Goal: Check status

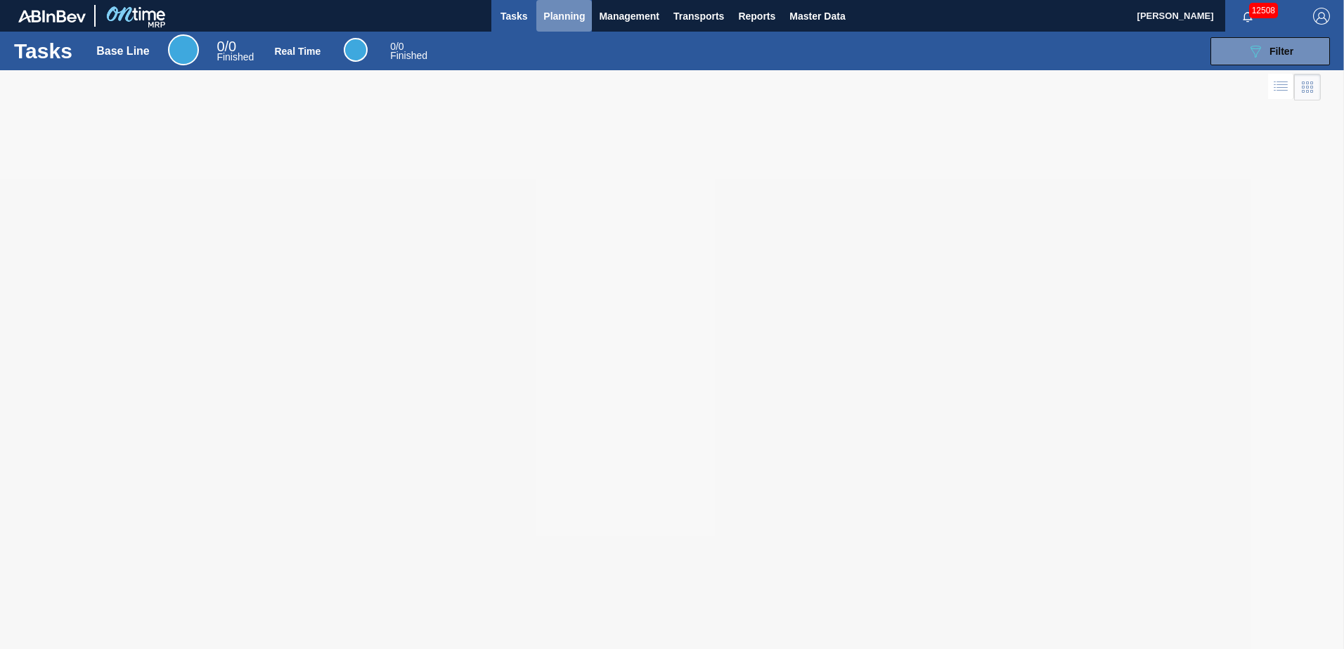
click at [572, 20] on span "Planning" at bounding box center [563, 16] width 41 height 17
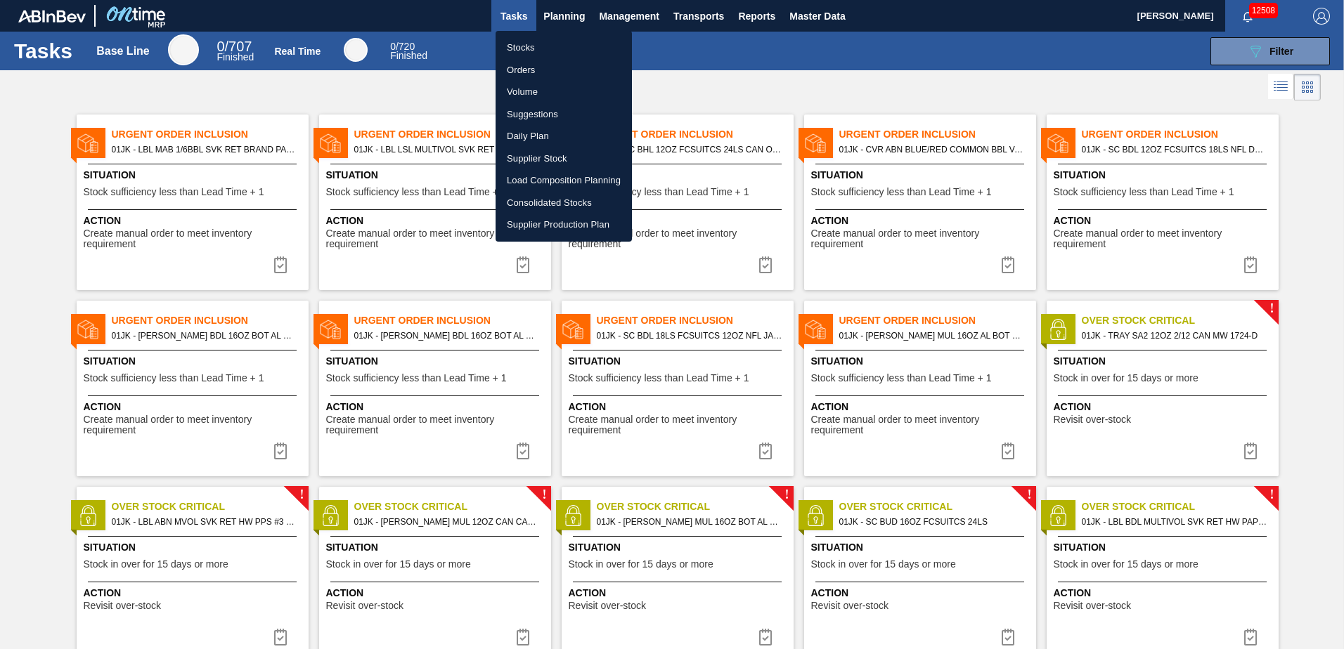
click at [568, 176] on li "Load Composition Planning" at bounding box center [563, 180] width 136 height 22
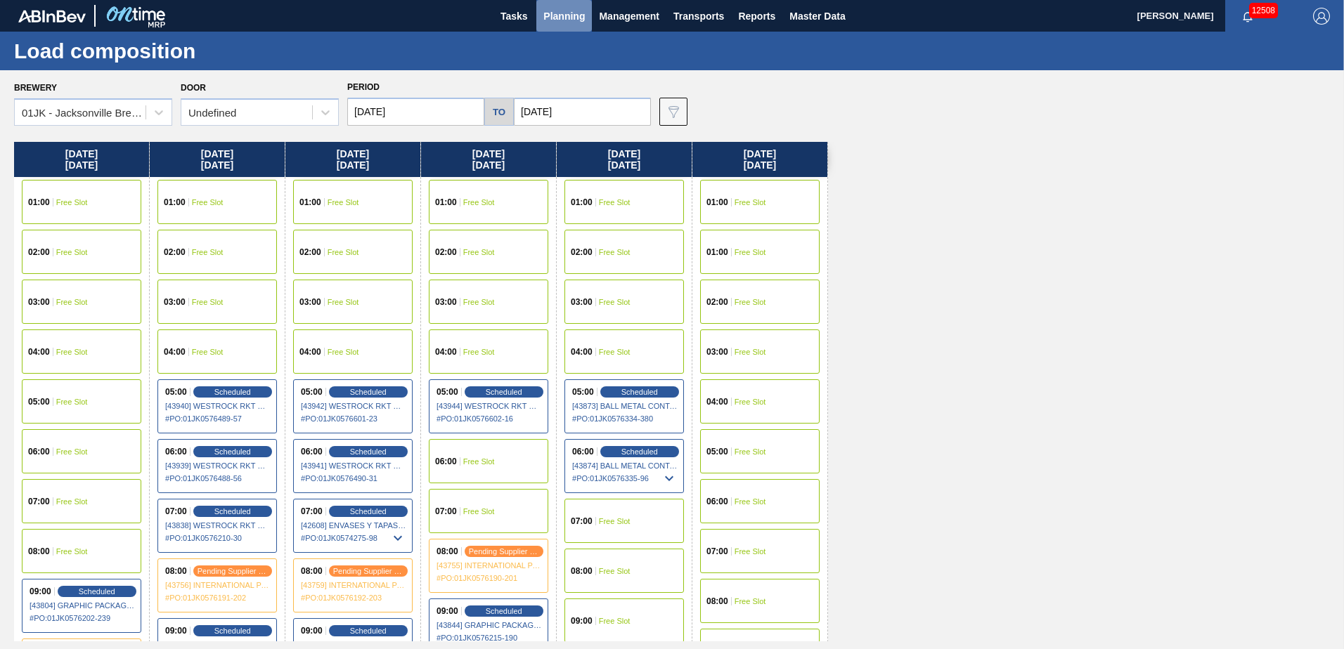
click at [560, 30] on button "Planning" at bounding box center [564, 16] width 56 height 32
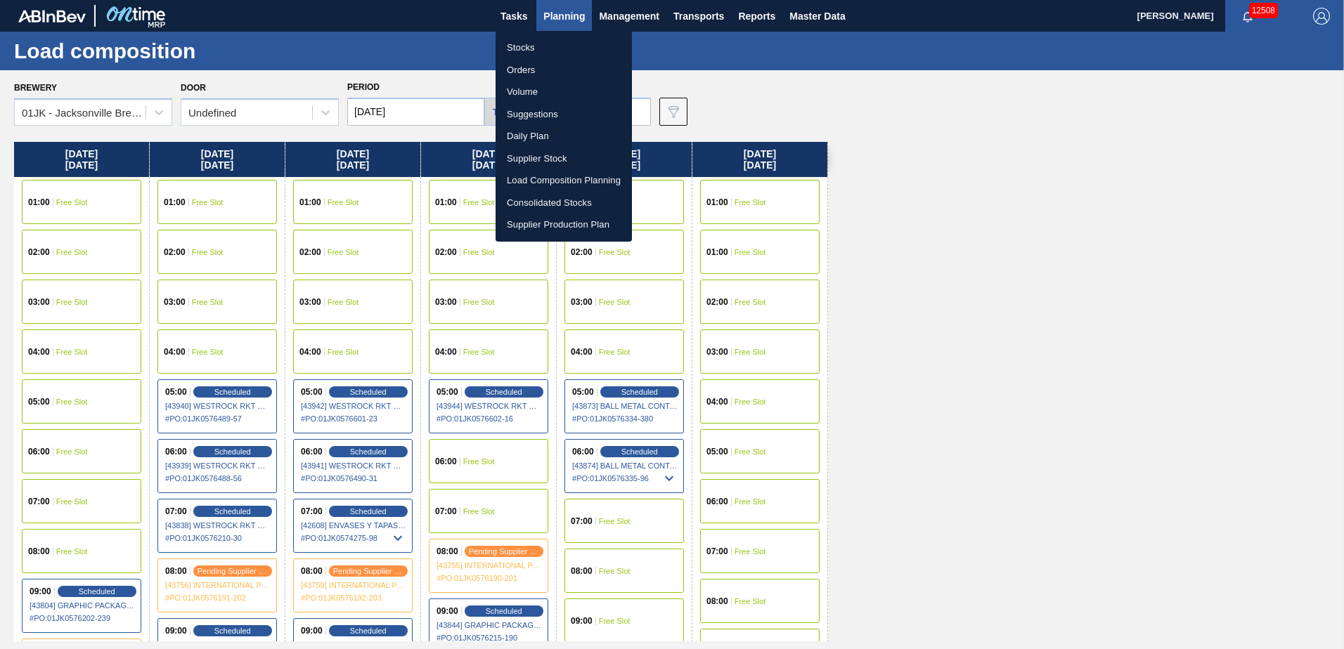
click at [527, 46] on li "Stocks" at bounding box center [563, 48] width 136 height 22
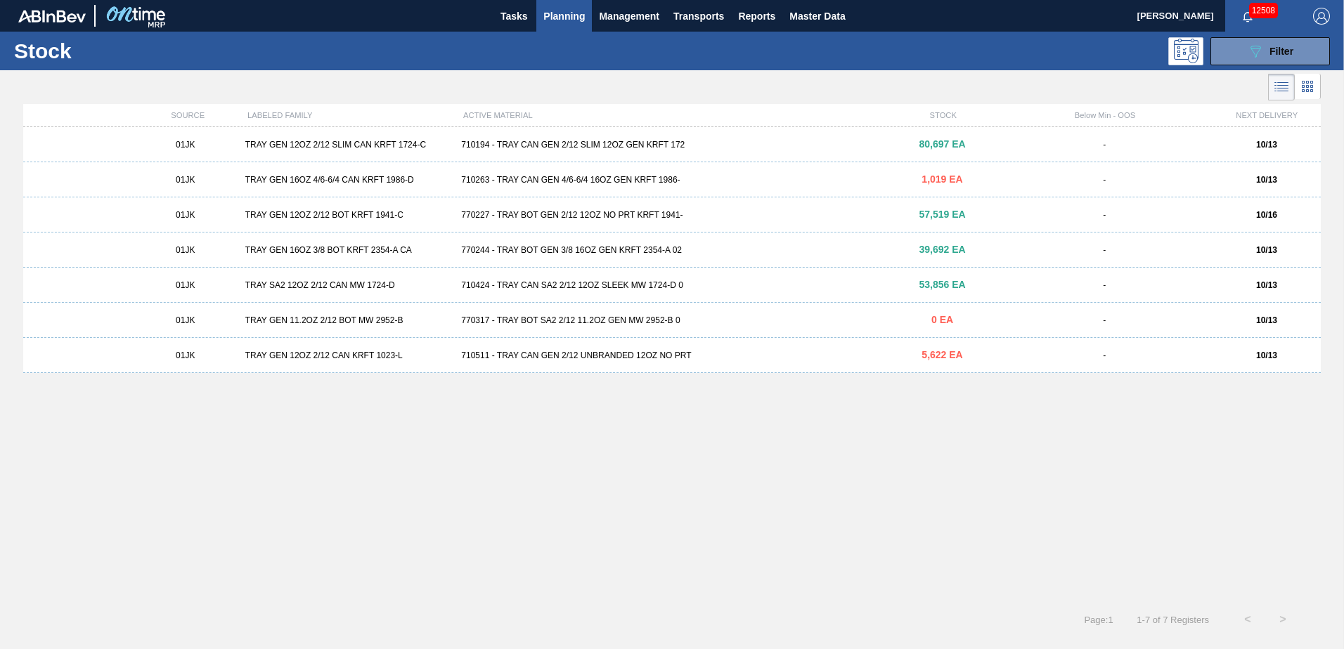
click at [500, 151] on div "01JK TRAY GEN 12OZ 2/12 SLIM CAN KRFT 1724-C 710194 - TRAY CAN GEN 2/12 SLIM 12…" at bounding box center [671, 144] width 1297 height 35
